Goal: Task Accomplishment & Management: Manage account settings

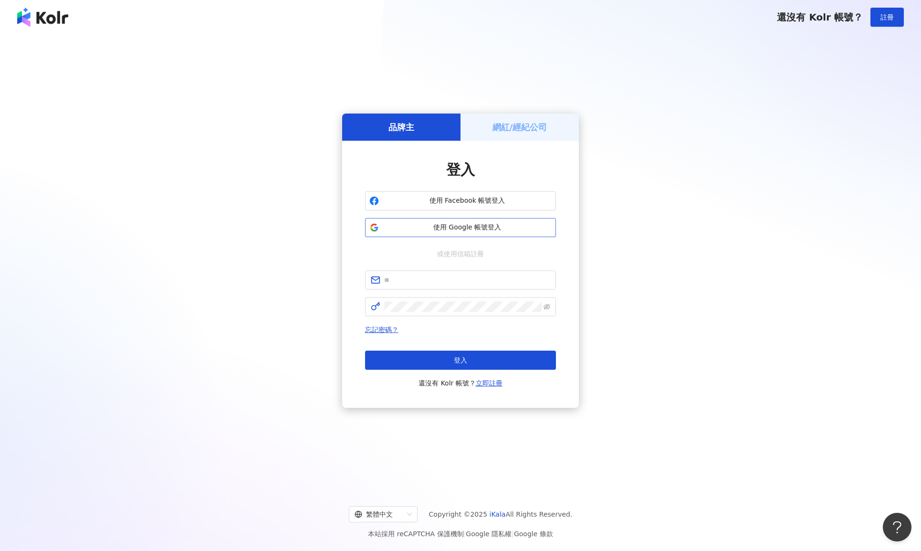
click at [453, 229] on span "使用 Google 帳號登入" at bounding box center [467, 228] width 169 height 10
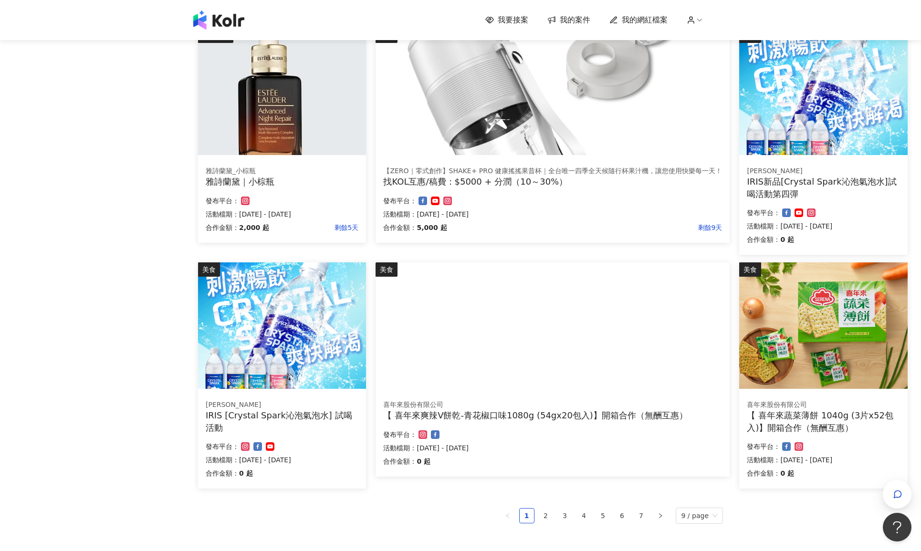
scroll to position [342, 0]
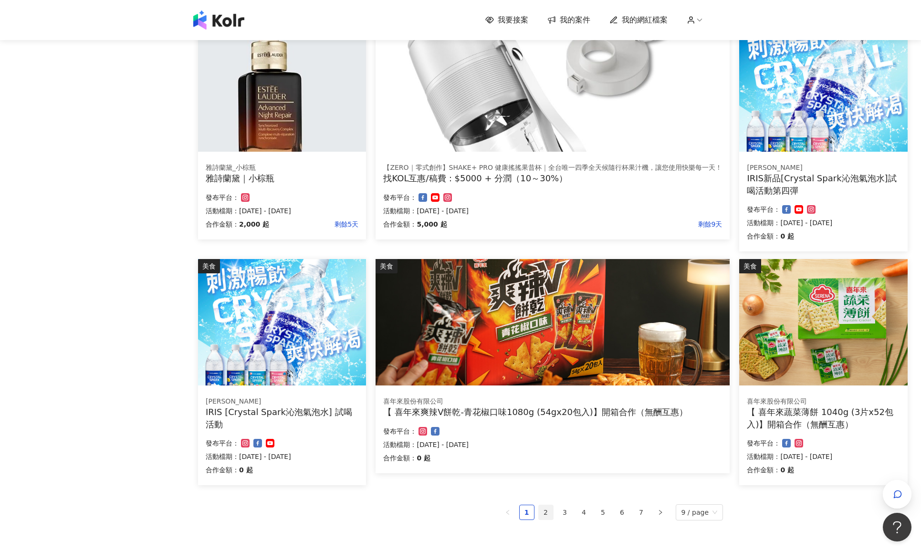
click at [542, 510] on link "2" at bounding box center [546, 512] width 14 height 14
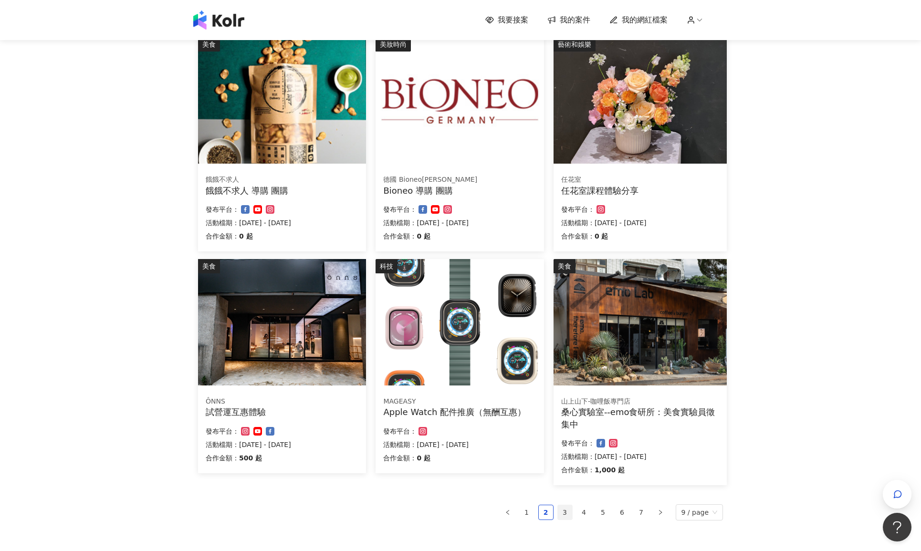
click at [568, 510] on link "3" at bounding box center [565, 512] width 14 height 14
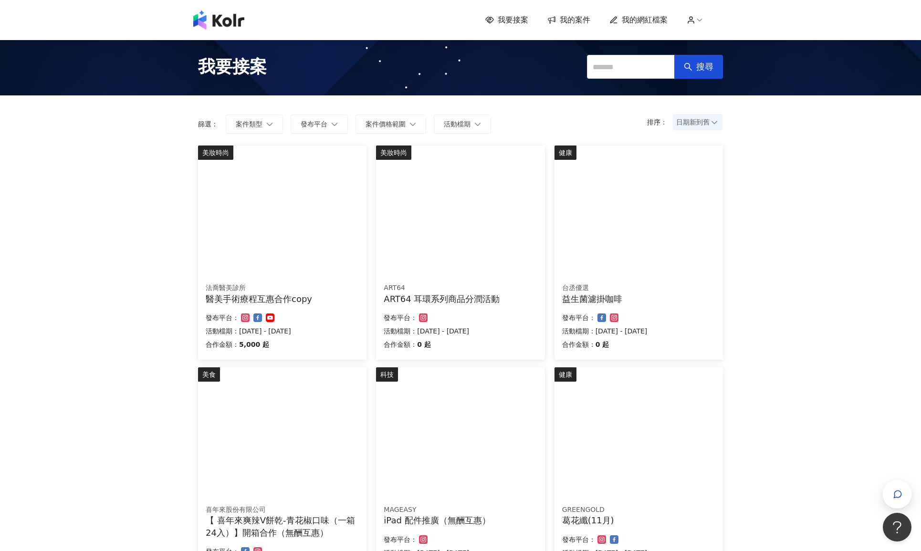
scroll to position [0, 0]
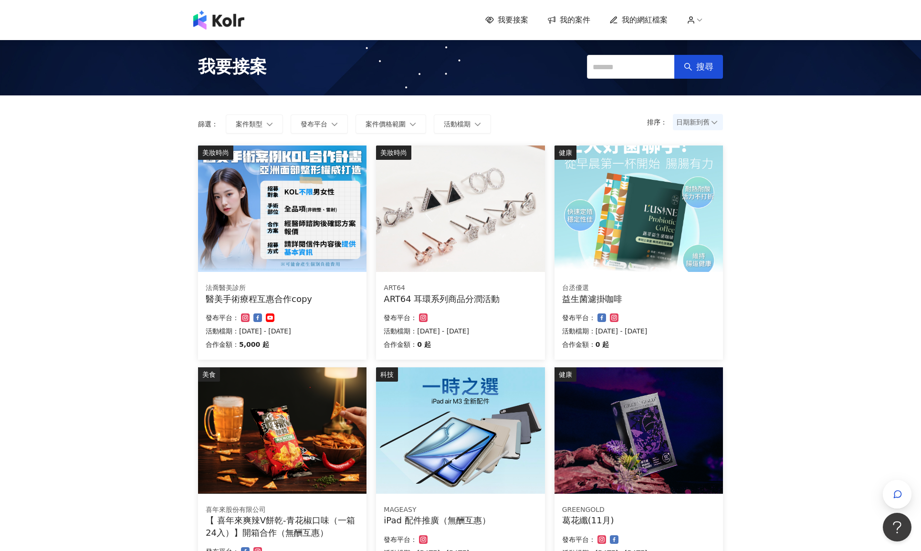
click at [574, 19] on span "我的案件" at bounding box center [575, 20] width 31 height 10
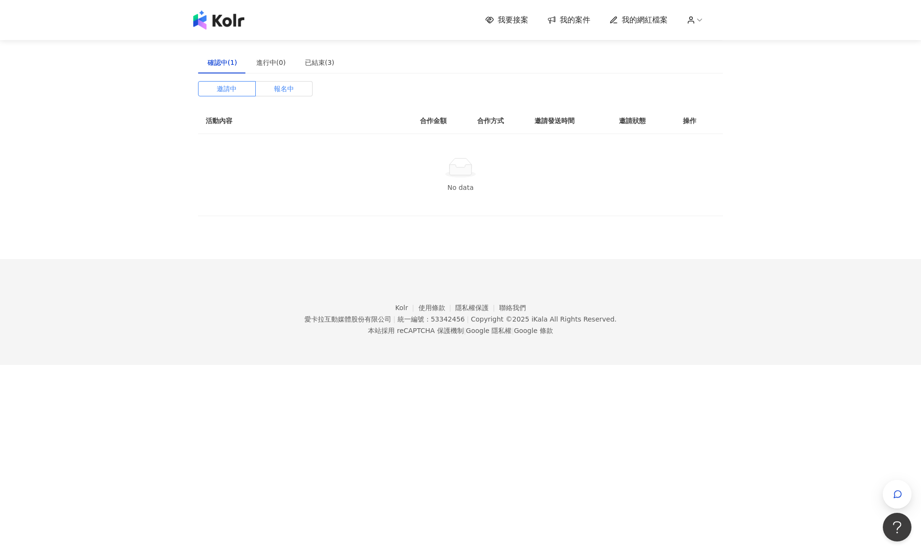
click at [266, 86] on label "報名中" at bounding box center [284, 88] width 57 height 15
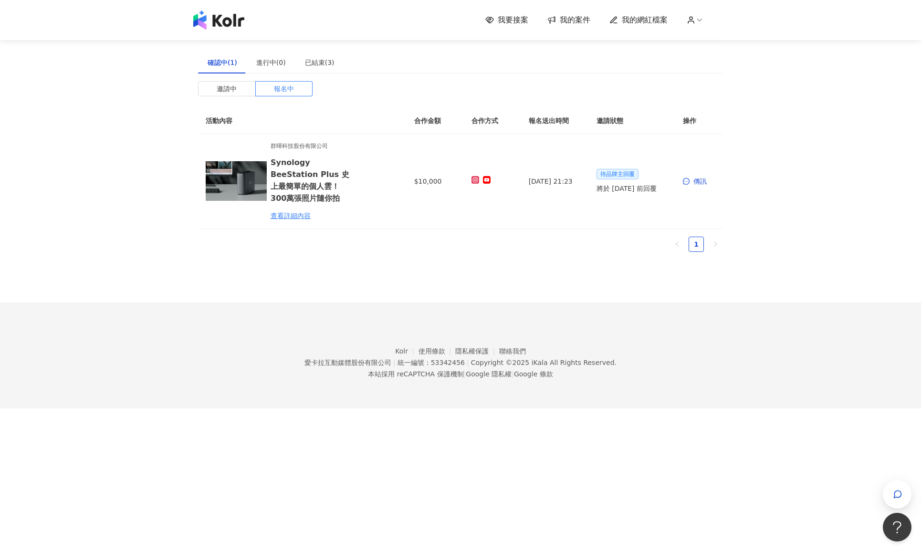
click at [689, 21] on icon at bounding box center [690, 20] width 9 height 9
click at [712, 38] on link "帳戶設定" at bounding box center [719, 38] width 27 height 8
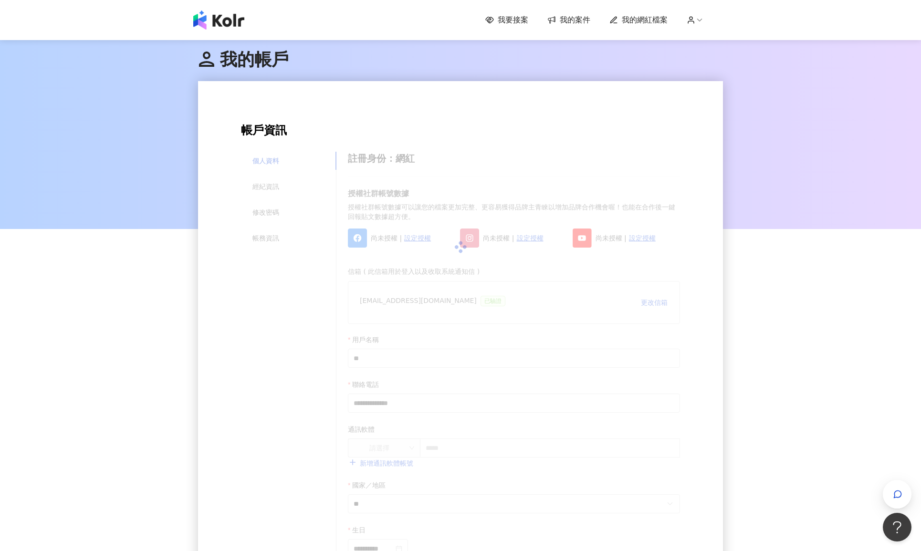
click at [634, 20] on span "我的網紅檔案" at bounding box center [645, 20] width 46 height 10
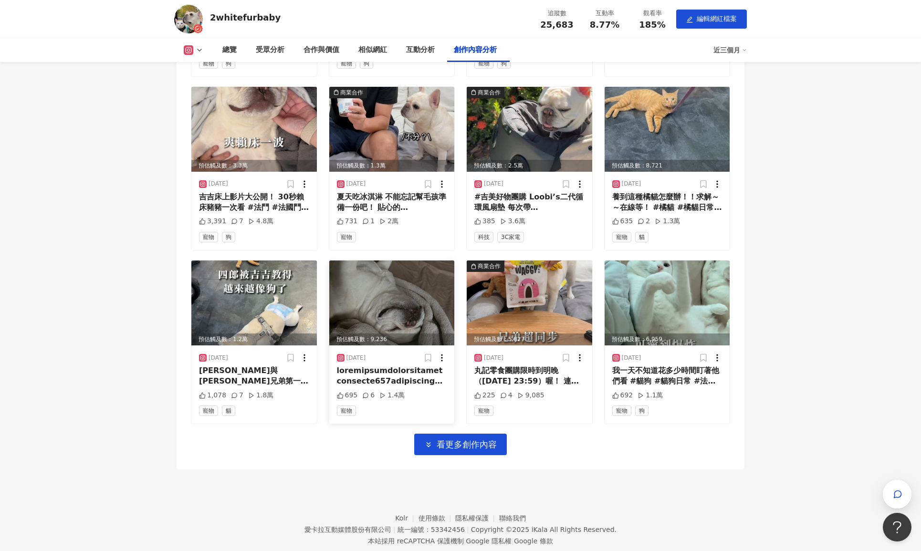
scroll to position [2812, 0]
